Goal: Find specific page/section: Locate a particular part of the current website

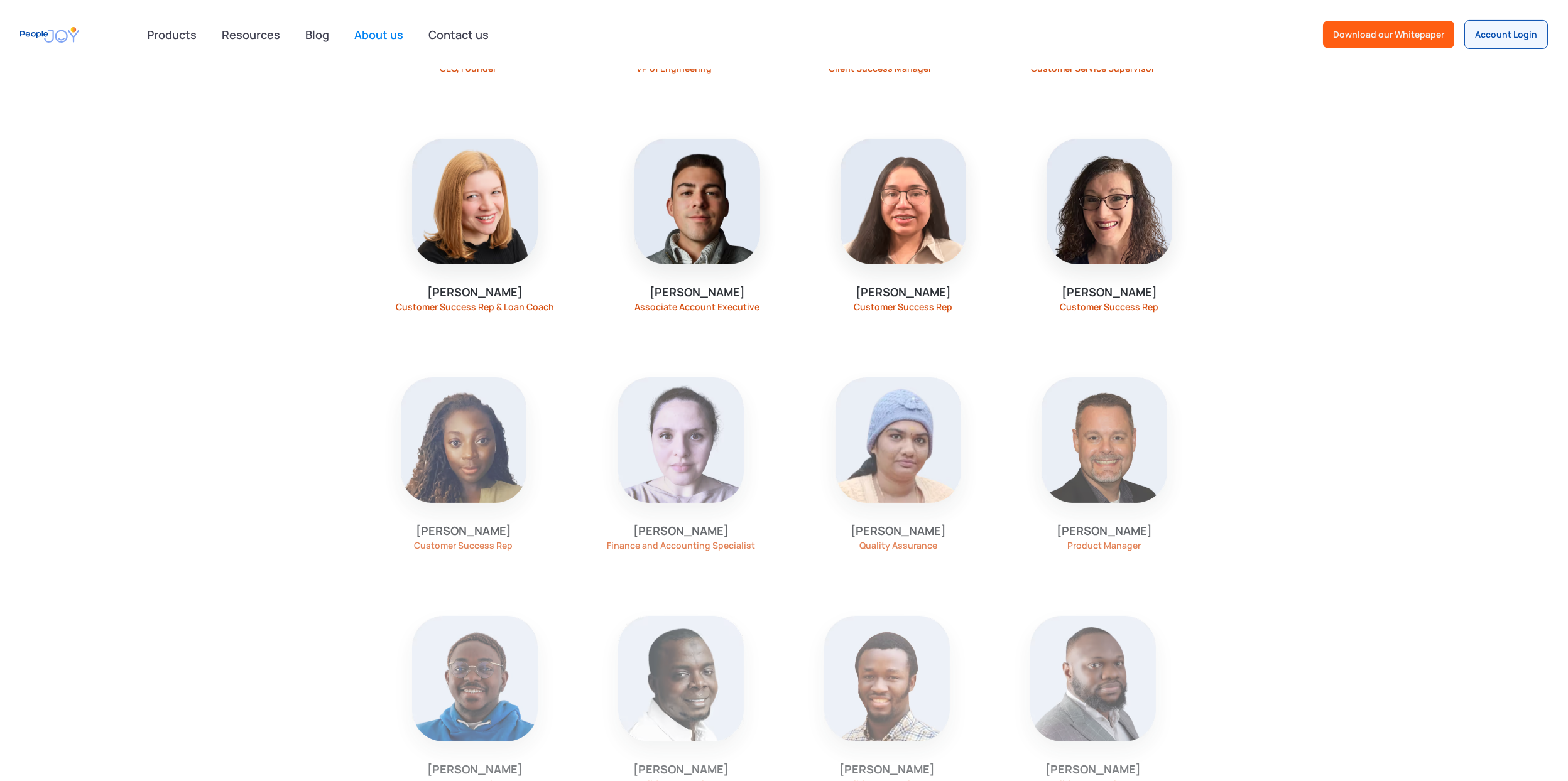
scroll to position [1382, 0]
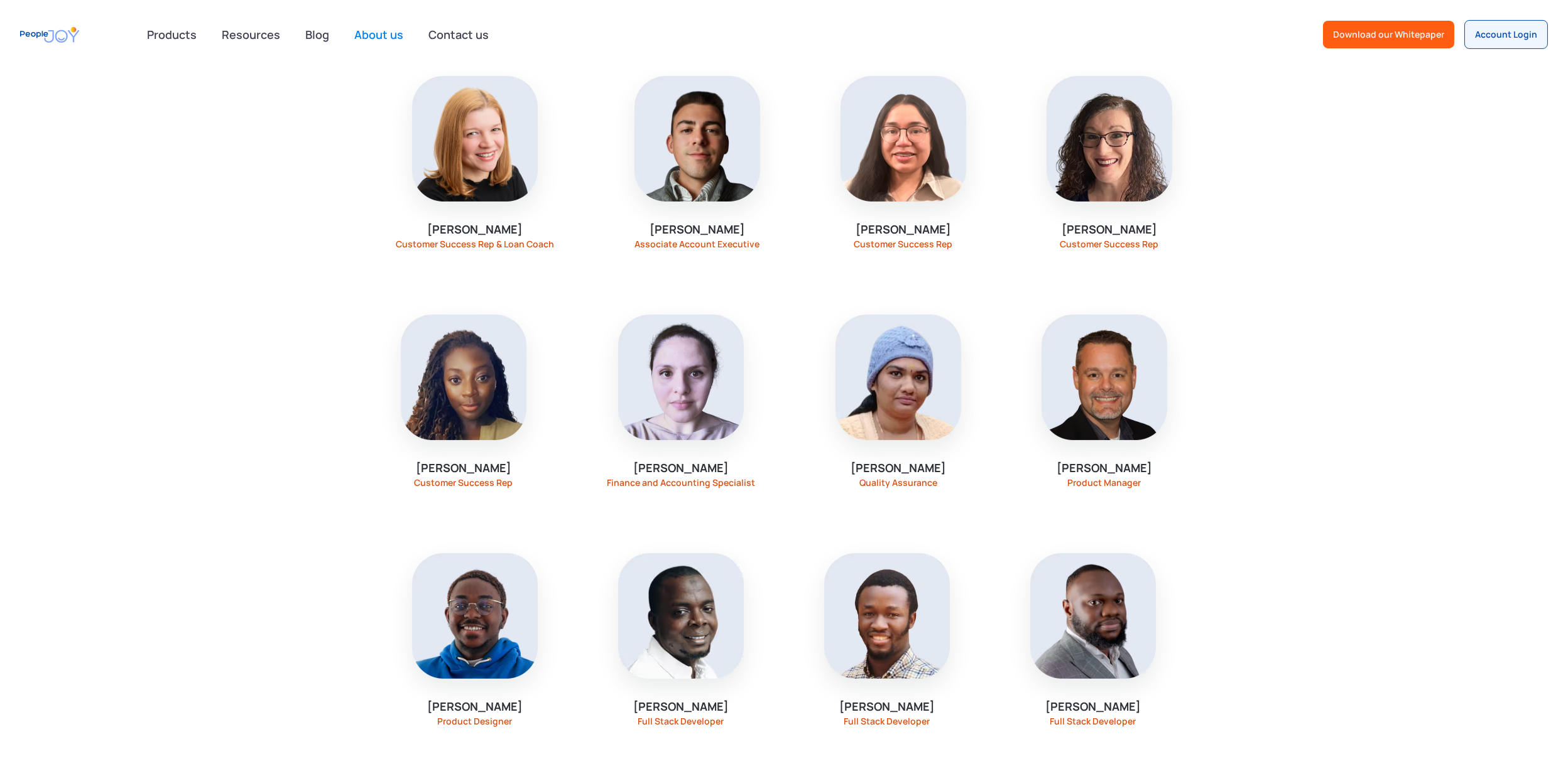
drag, startPoint x: 972, startPoint y: 475, endPoint x: 853, endPoint y: 478, distance: 119.0
click at [853, 478] on div "[PERSON_NAME] Quality Assurance" at bounding box center [898, 401] width 201 height 234
click at [851, 480] on div "[PERSON_NAME] Quality Assurance" at bounding box center [898, 473] width 95 height 27
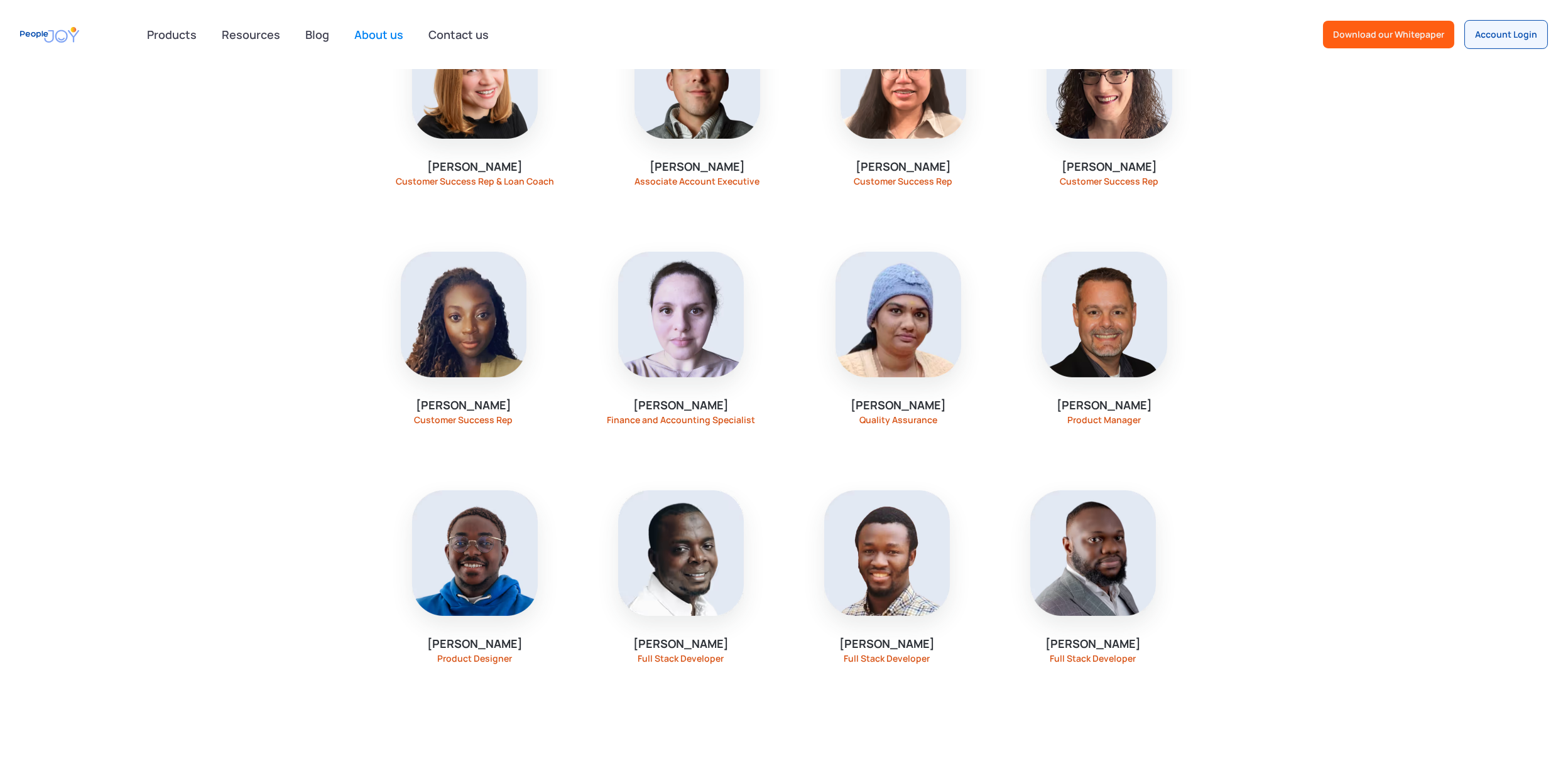
drag, startPoint x: 955, startPoint y: 403, endPoint x: 843, endPoint y: 409, distance: 112.2
click at [843, 409] on div "[PERSON_NAME] Quality Assurance" at bounding box center [898, 338] width 201 height 234
drag, startPoint x: 1130, startPoint y: 653, endPoint x: 1013, endPoint y: 672, distance: 118.5
click at [1013, 672] on div "[PERSON_NAME] Full Stack Developer" at bounding box center [1093, 576] width 201 height 234
click at [1092, 654] on div "Full Stack Developer" at bounding box center [1094, 658] width 86 height 10
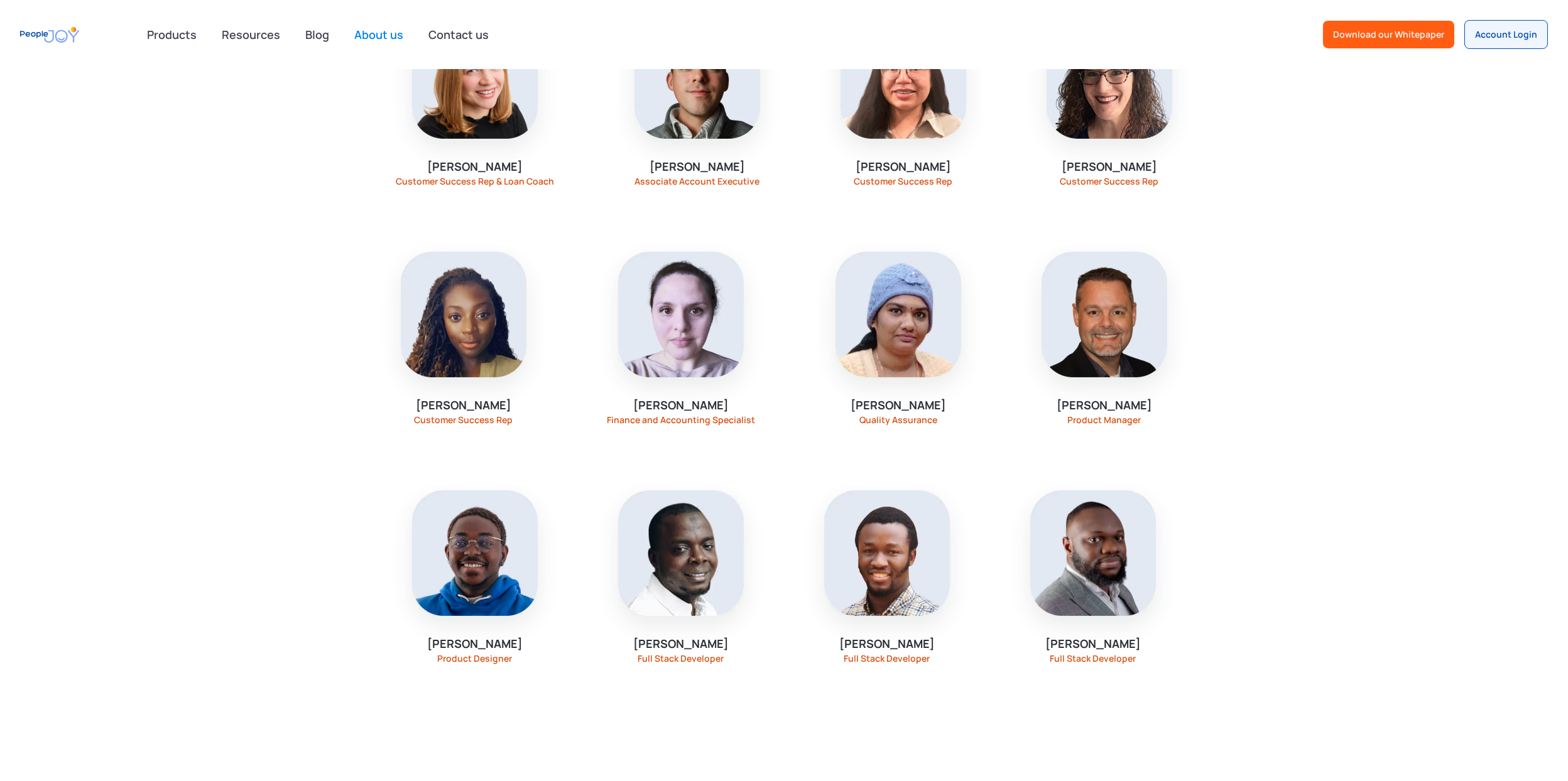
drag, startPoint x: 973, startPoint y: 414, endPoint x: 848, endPoint y: 412, distance: 125.0
click at [847, 412] on div "[PERSON_NAME] Quality Assurance" at bounding box center [898, 338] width 201 height 234
click at [898, 439] on div "[PERSON_NAME] Quality Assurance" at bounding box center [898, 338] width 201 height 234
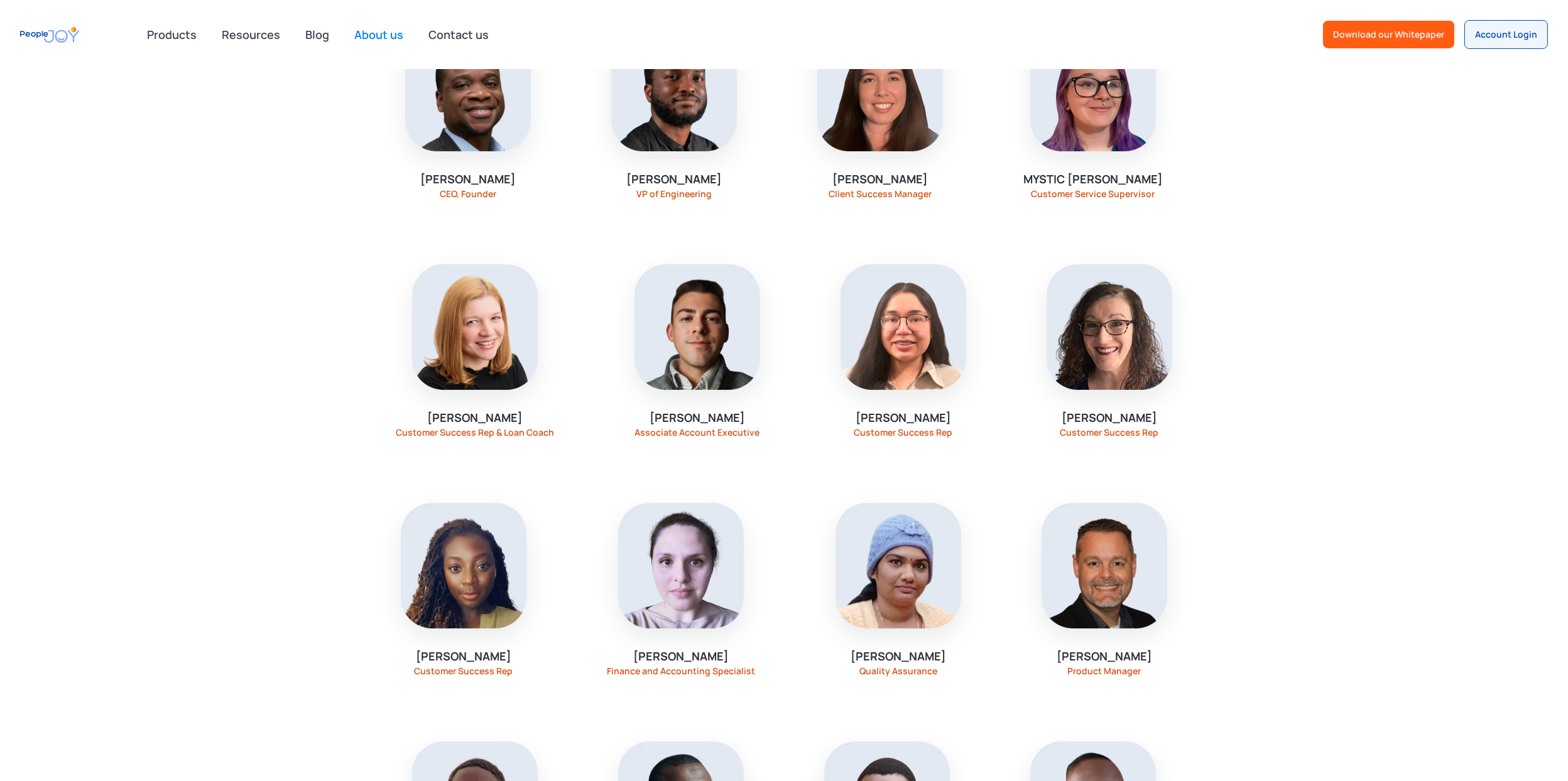
scroll to position [1130, 0]
